Goal: Navigation & Orientation: Find specific page/section

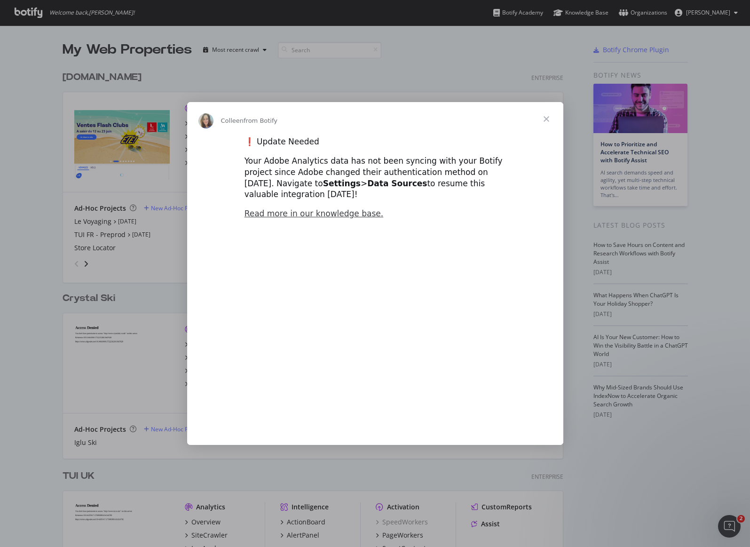
type input "740000"
click at [548, 120] on span "Close" at bounding box center [547, 119] width 34 height 34
